Goal: Communication & Community: Share content

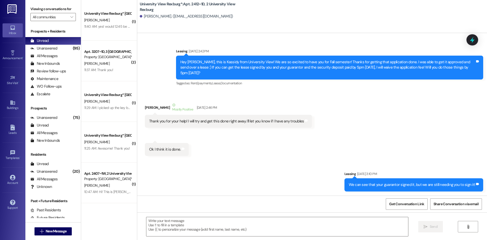
scroll to position [2323, 0]
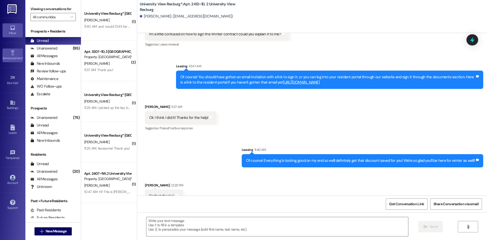
click at [3, 53] on link "Announcement •" at bounding box center [13, 55] width 20 height 14
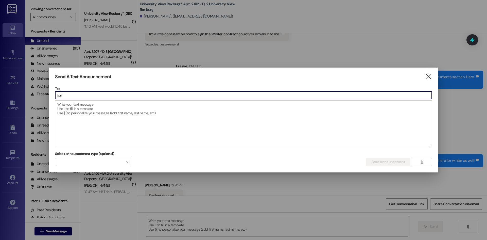
type input "build"
type input "[PERSON_NAME]"
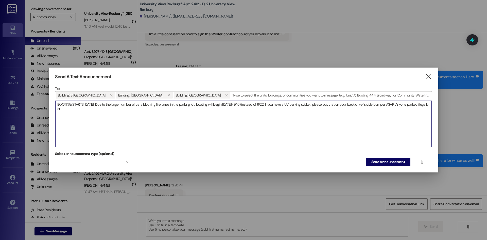
click at [118, 110] on textarea "BOOTING STARTS [DATE]: Due to the large number of cars blocking fire lanes in t…" at bounding box center [243, 124] width 376 height 46
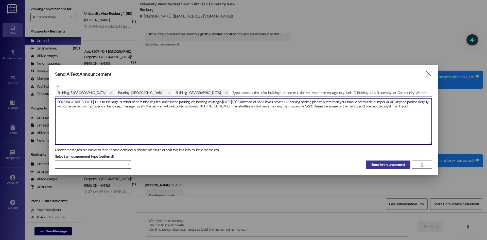
type textarea "BOOTING STARTS [DATE]: Due to the large number of cars blocking fire lanes in t…"
click at [396, 166] on span "Send Announcement" at bounding box center [388, 164] width 34 height 5
